Goal: Information Seeking & Learning: Find specific page/section

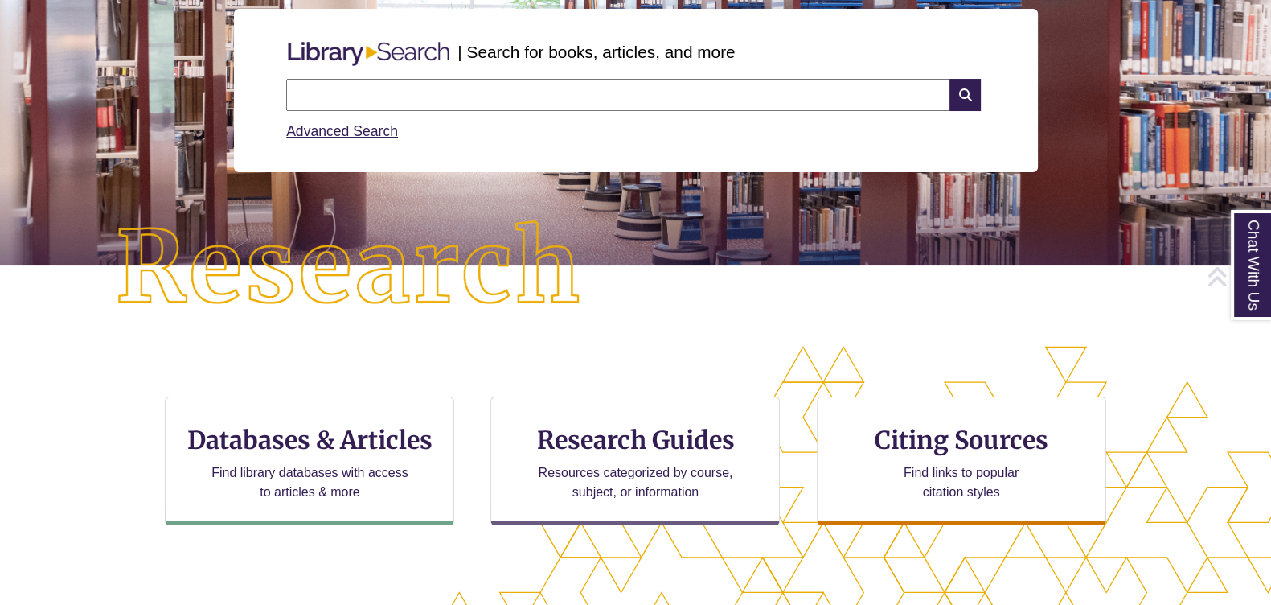
scroll to position [302, 0]
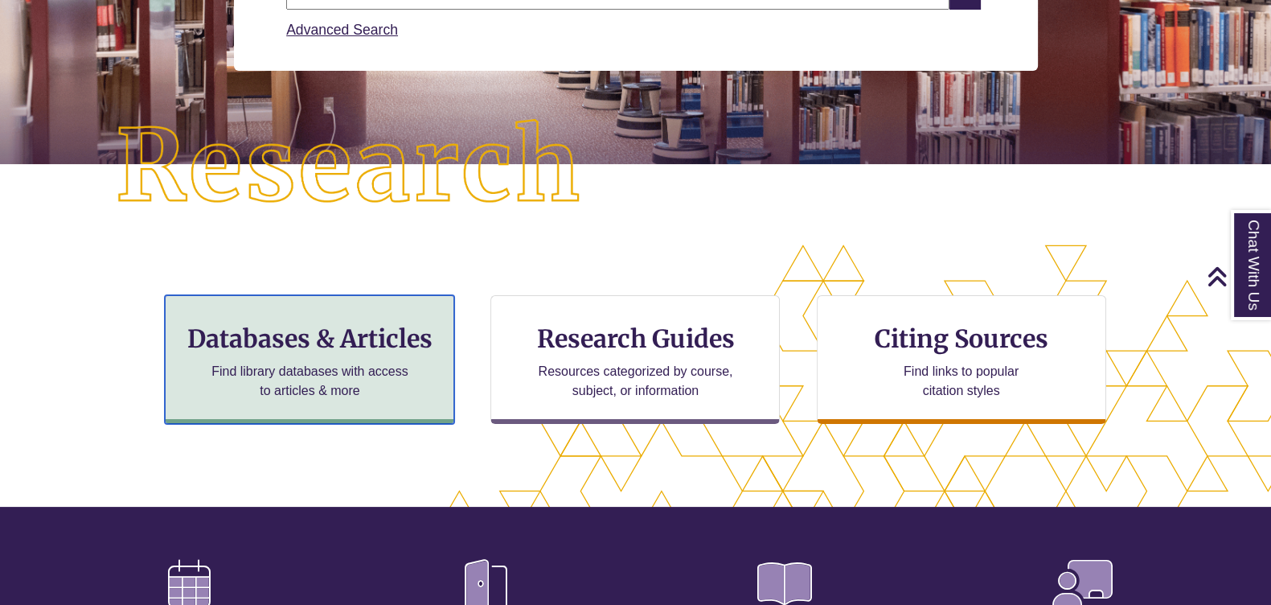
click at [328, 339] on h3 "Databases & Articles" at bounding box center [310, 338] width 262 height 31
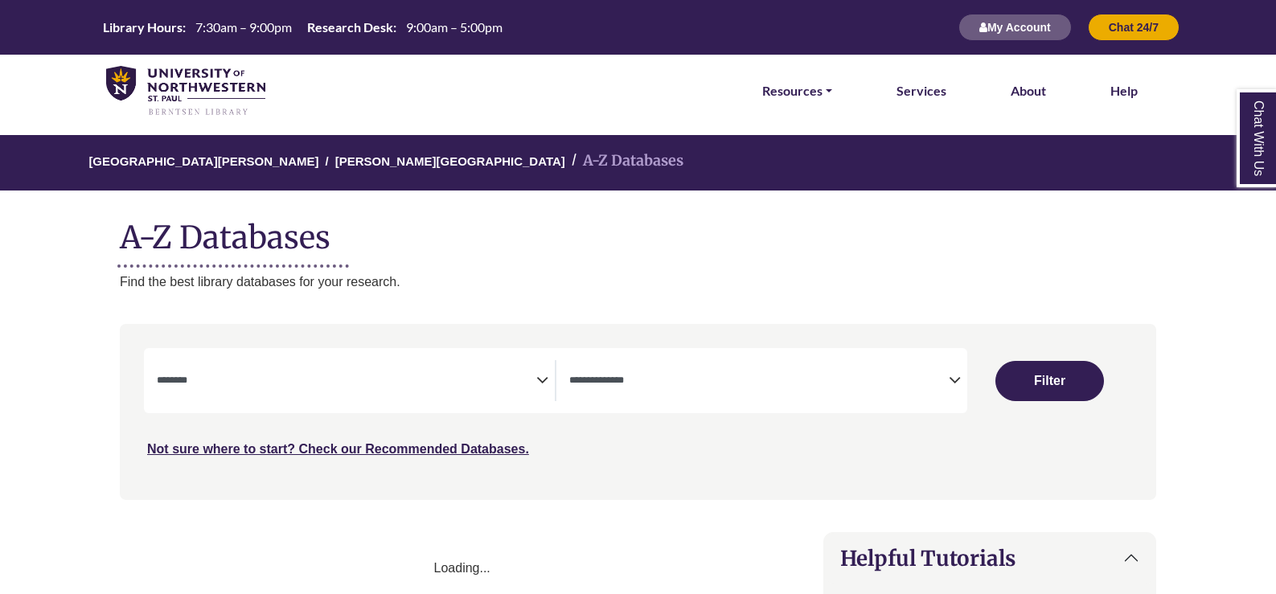
select select "Database Subject Filter"
select select "Database Types Filter"
select select "Database Subject Filter"
select select "Database Types Filter"
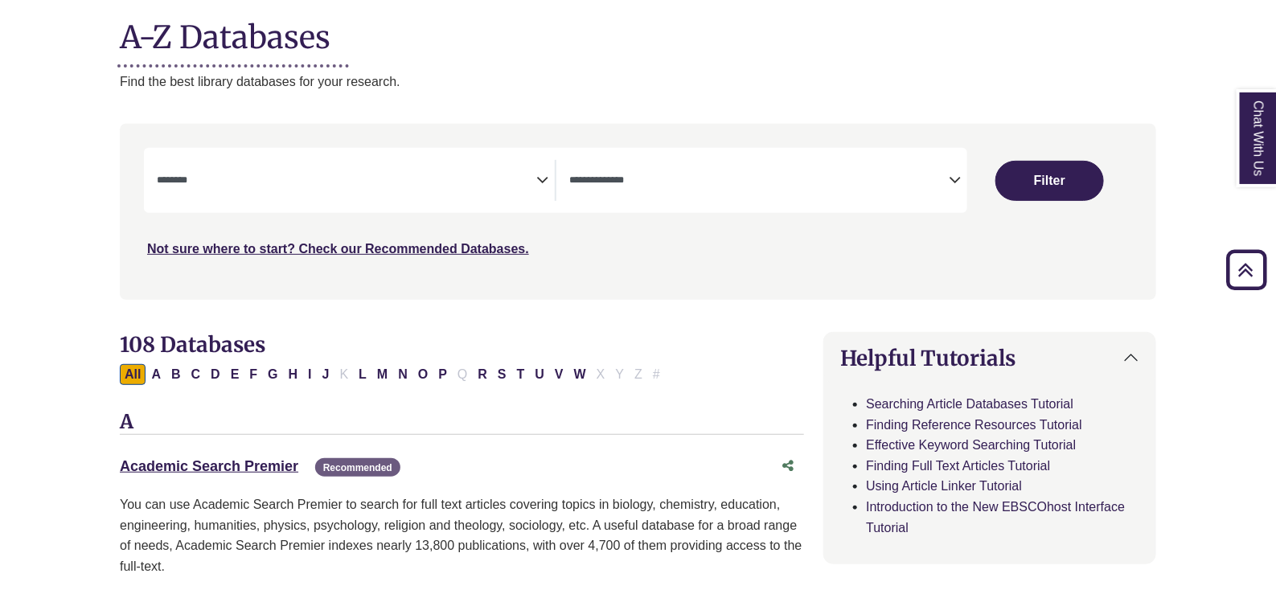
scroll to position [401, 0]
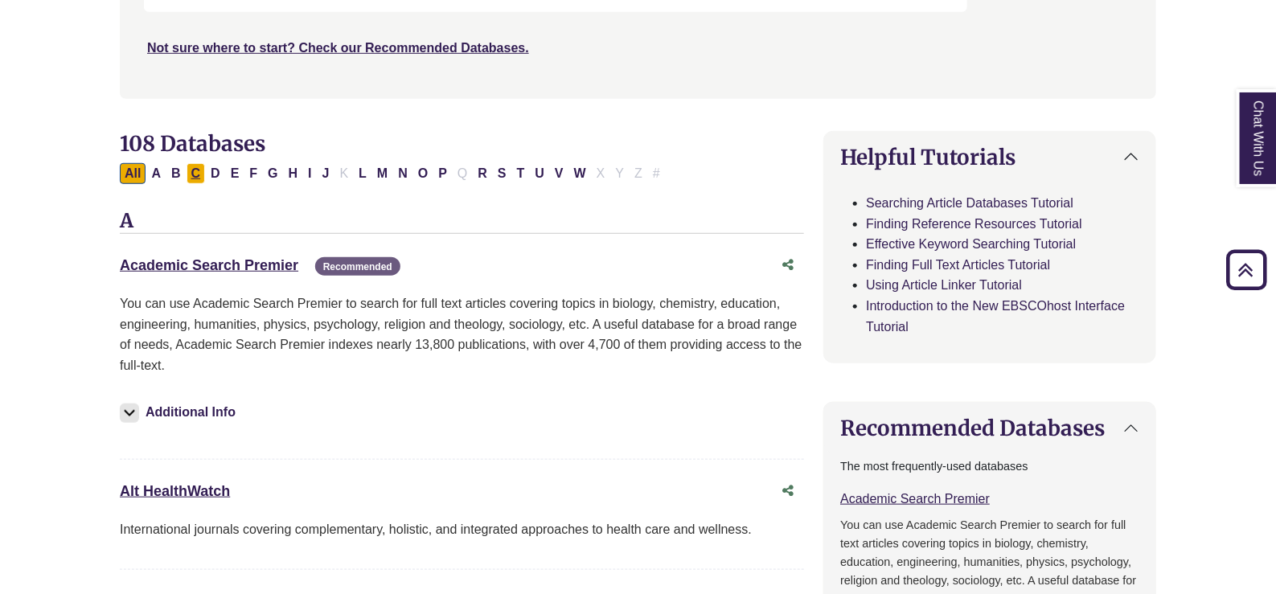
click at [191, 168] on button "C" at bounding box center [196, 173] width 19 height 21
select select "Database Subject Filter"
select select "Database Types Filter"
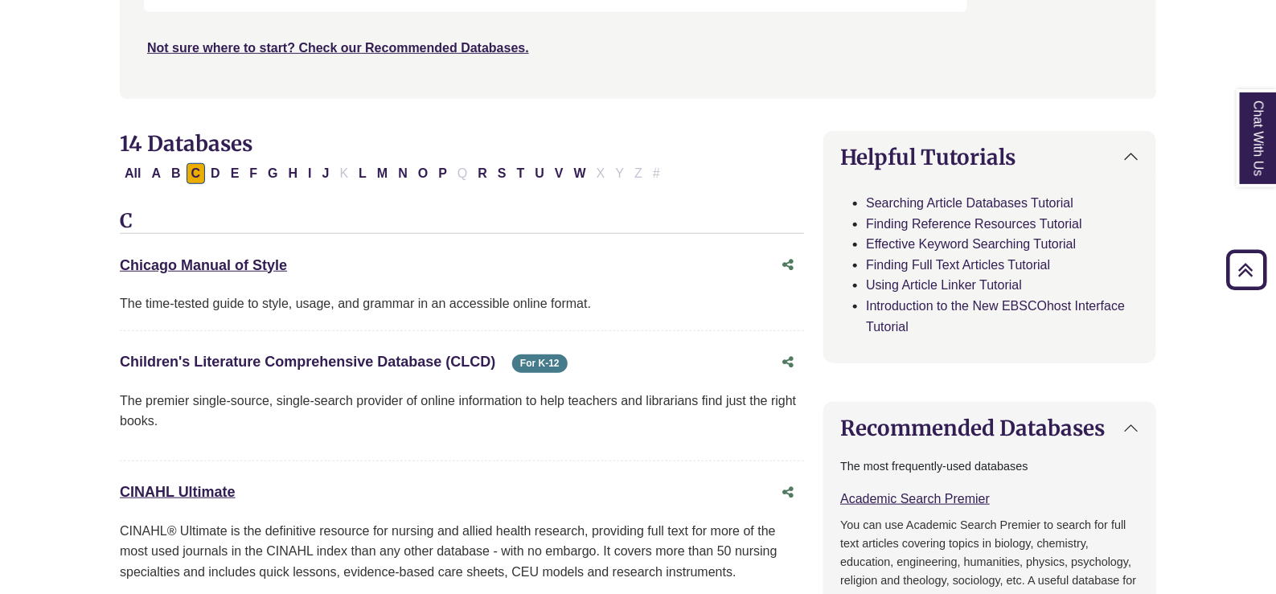
click at [248, 358] on link "Children's Literature Comprehensive Database (CLCD) This link opens in a new wi…" at bounding box center [308, 362] width 376 height 16
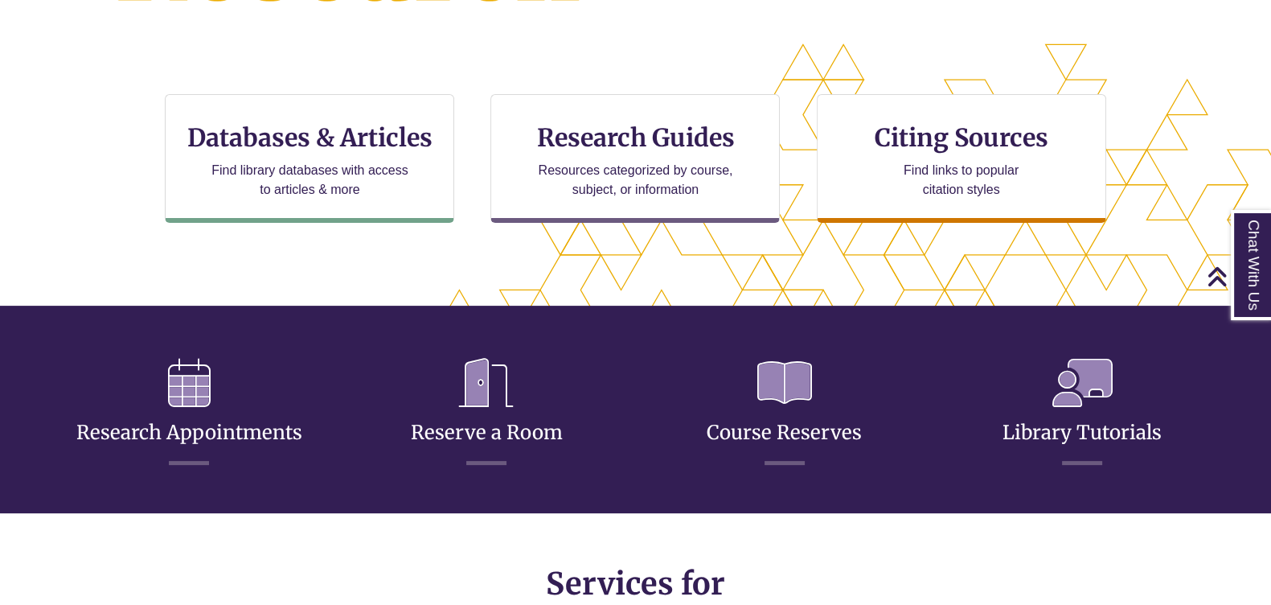
scroll to position [200, 0]
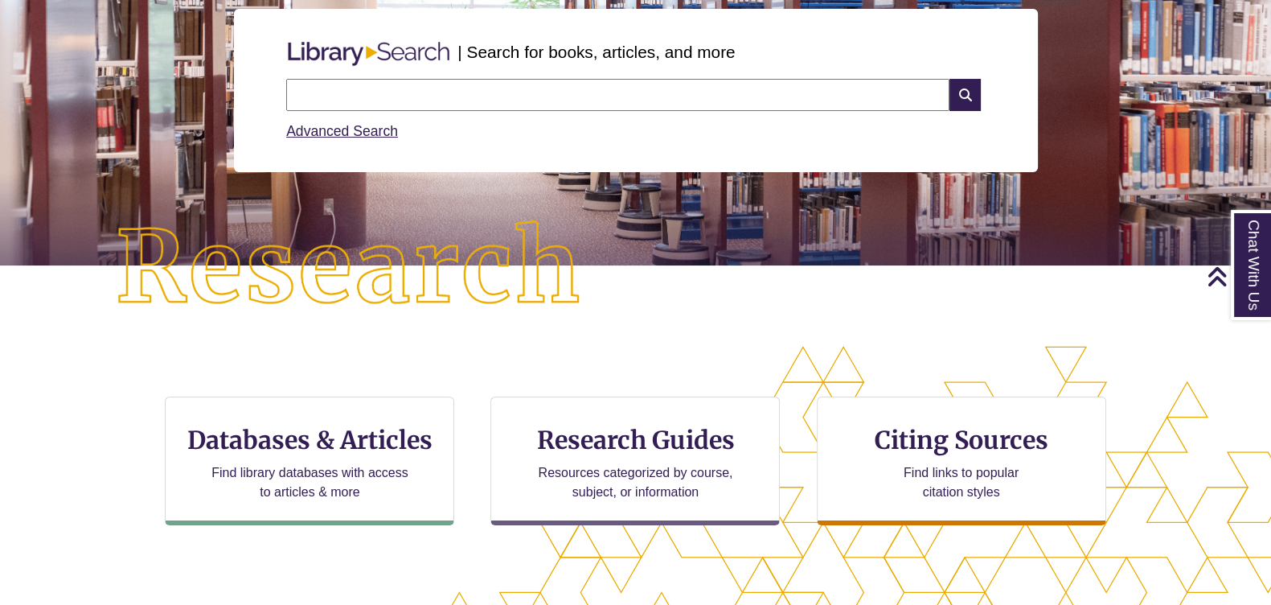
click at [377, 95] on input "text" at bounding box center [617, 95] width 663 height 32
click at [354, 94] on input "text" at bounding box center [617, 95] width 663 height 32
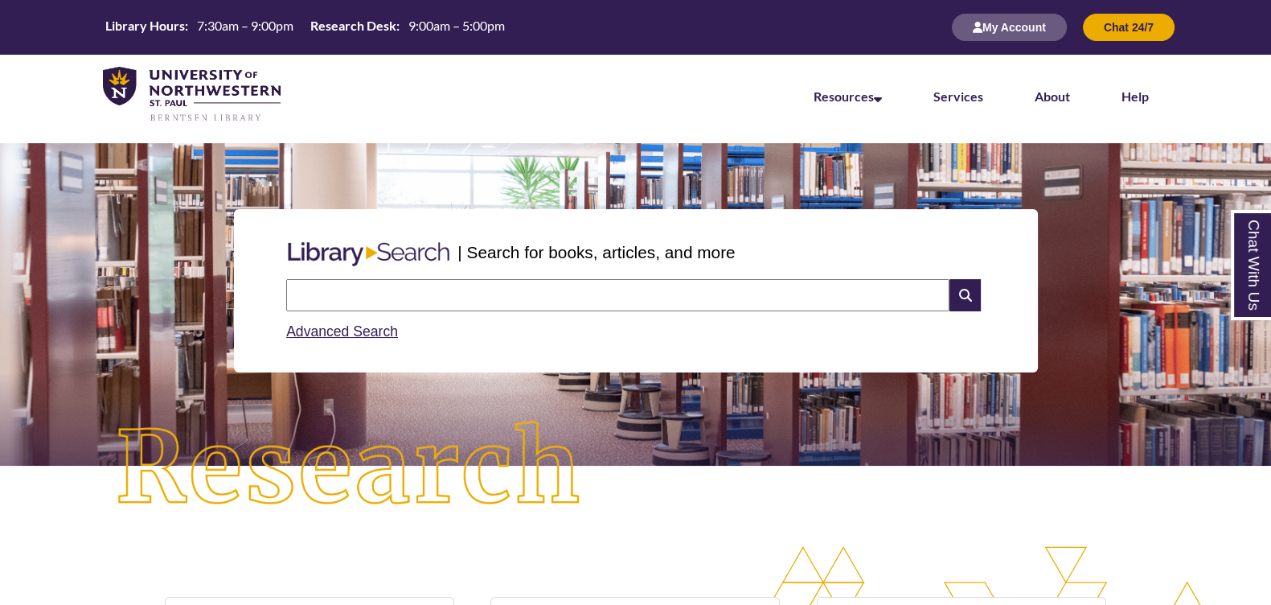
click at [550, 298] on input "text" at bounding box center [617, 295] width 663 height 32
type input "**********"
